Goal: Transaction & Acquisition: Download file/media

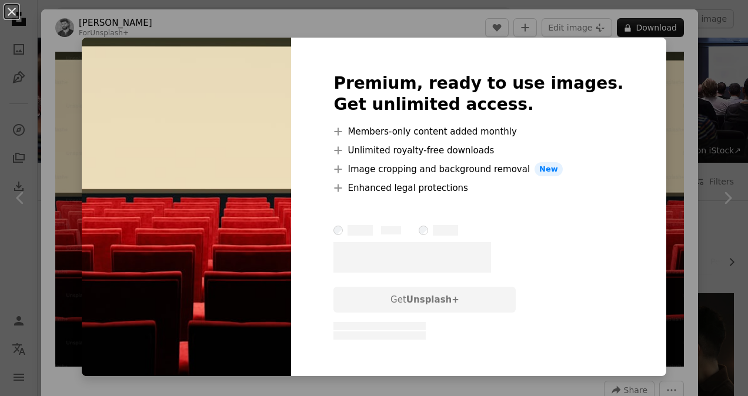
scroll to position [1750, 0]
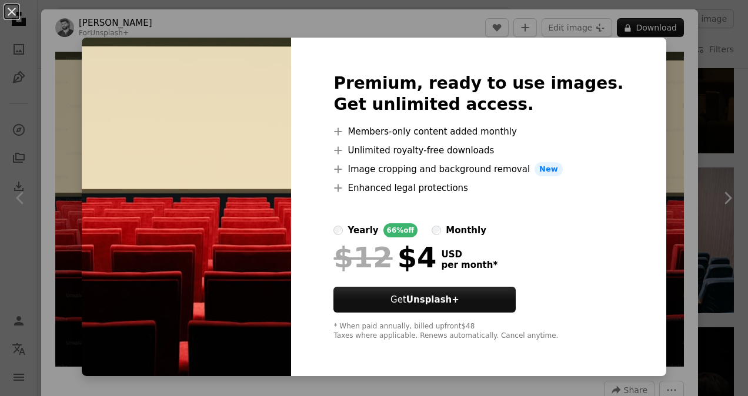
click at [268, 128] on img at bounding box center [186, 207] width 209 height 339
click at [679, 123] on div "An X shape Premium, ready to use images. Get unlimited access. A plus sign Memb…" at bounding box center [374, 198] width 748 height 396
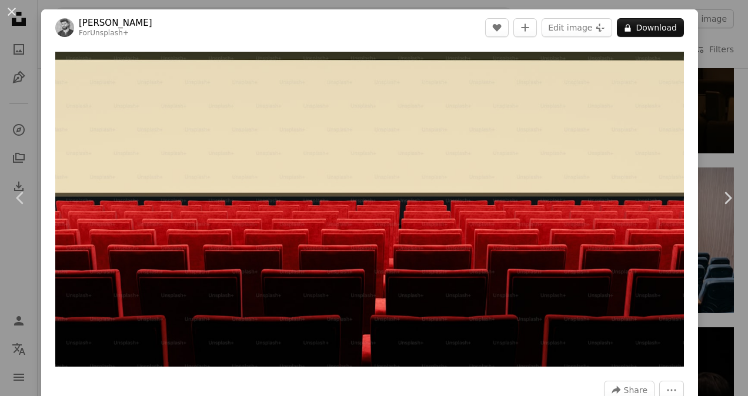
click at [708, 139] on div "An X shape Chevron left Chevron right [PERSON_NAME] For Unsplash+ A heart A plu…" at bounding box center [374, 198] width 748 height 396
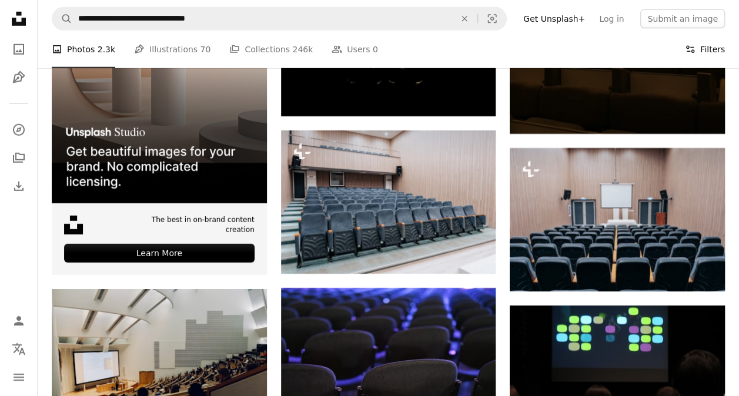
click at [713, 49] on button "Filters Filters" at bounding box center [705, 50] width 40 height 38
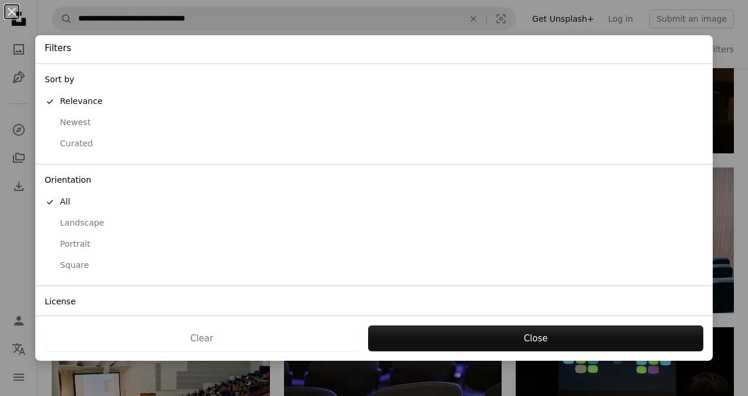
scroll to position [68, 0]
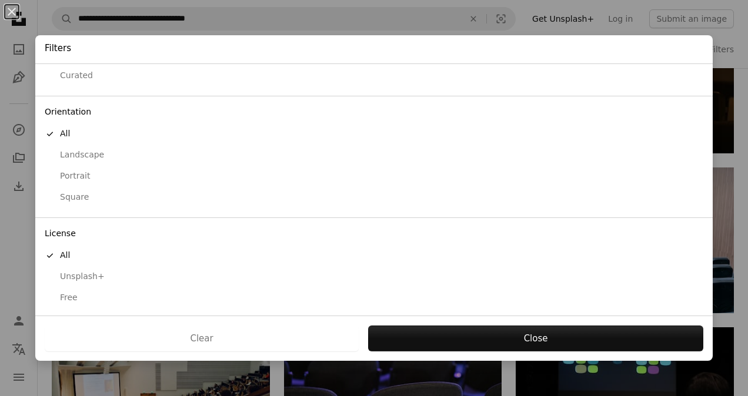
click at [66, 299] on div "Free" at bounding box center [374, 298] width 659 height 12
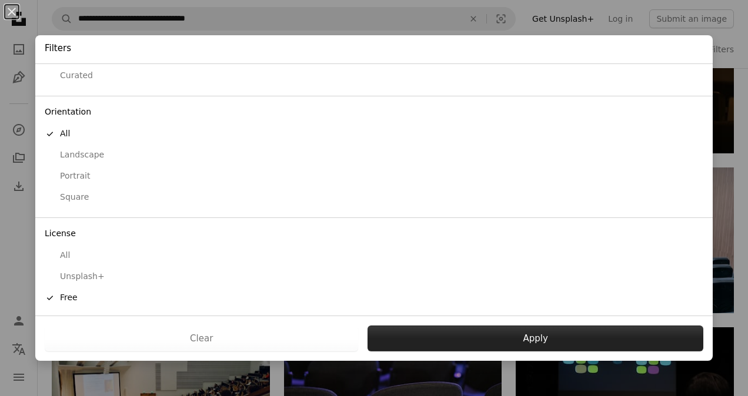
click at [509, 340] on button "Apply" at bounding box center [536, 339] width 336 height 26
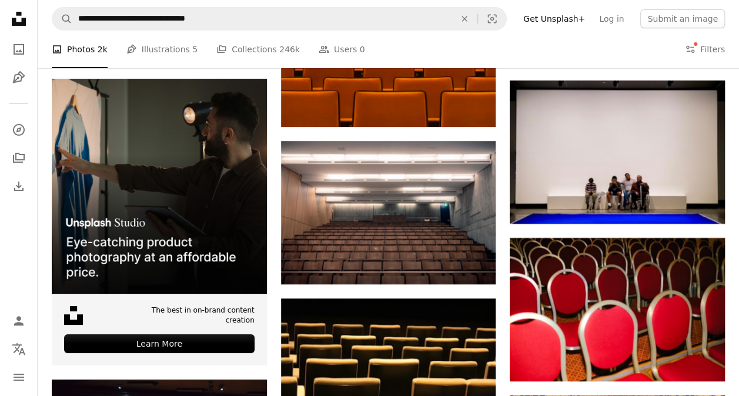
scroll to position [2125, 0]
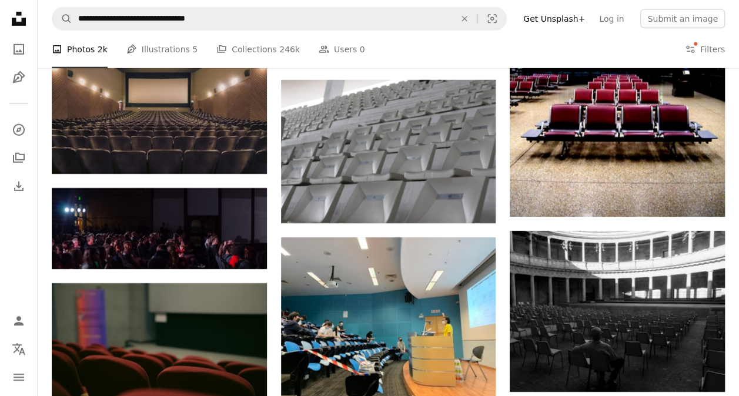
scroll to position [4138, 0]
